Goal: Transaction & Acquisition: Purchase product/service

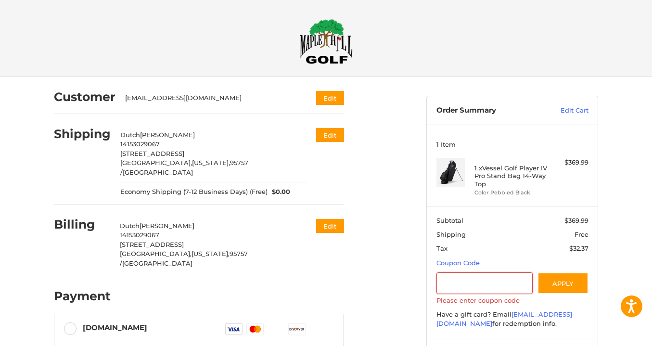
click at [450, 176] on img at bounding box center [450, 172] width 29 height 29
click at [577, 109] on link "Edit Cart" at bounding box center [564, 111] width 49 height 10
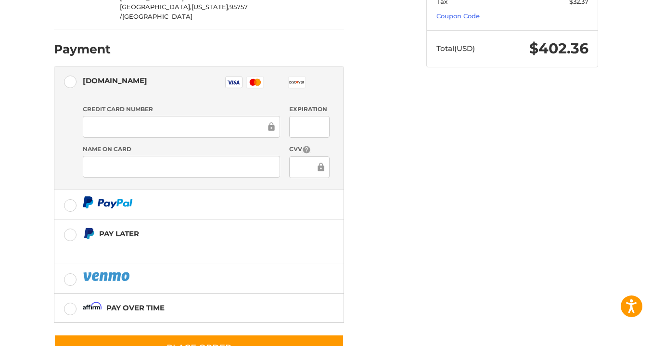
scroll to position [265, 0]
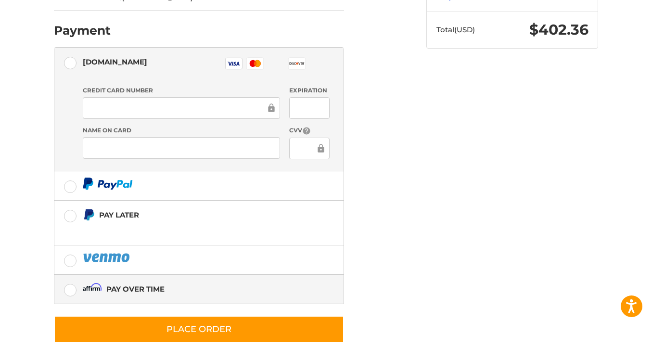
click at [73, 275] on label "Pay over time" at bounding box center [198, 289] width 289 height 29
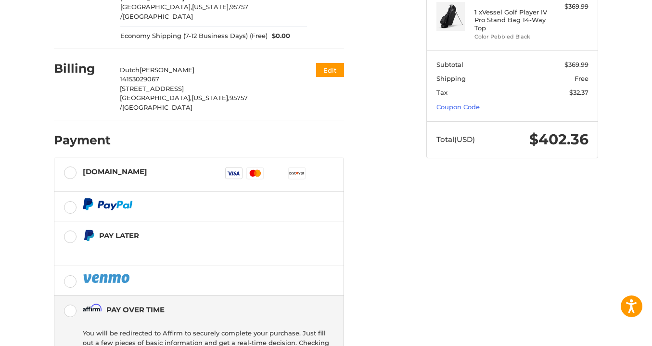
scroll to position [213, 0]
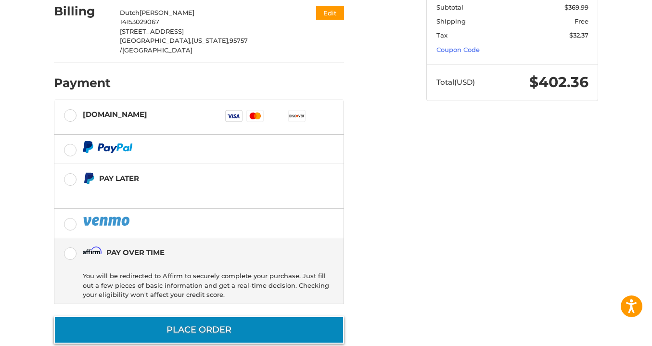
click at [258, 316] on button "Place Order" at bounding box center [199, 329] width 290 height 27
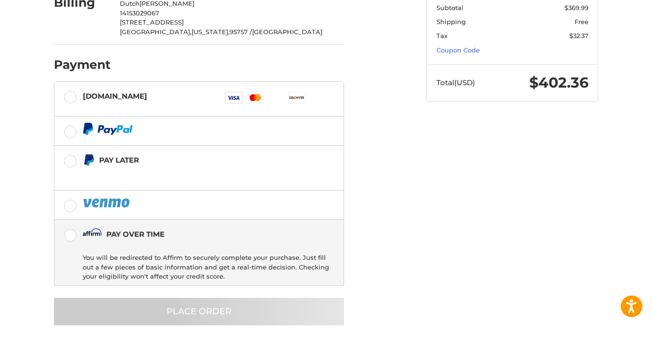
scroll to position [0, 0]
